Goal: Find specific page/section: Find specific page/section

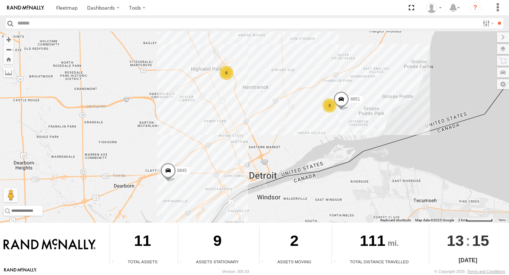
click at [330, 104] on div "3" at bounding box center [330, 105] width 14 height 14
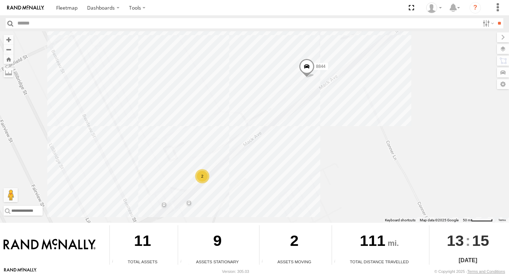
click at [199, 182] on div "2" at bounding box center [202, 176] width 14 height 14
